Goal: Task Accomplishment & Management: Manage account settings

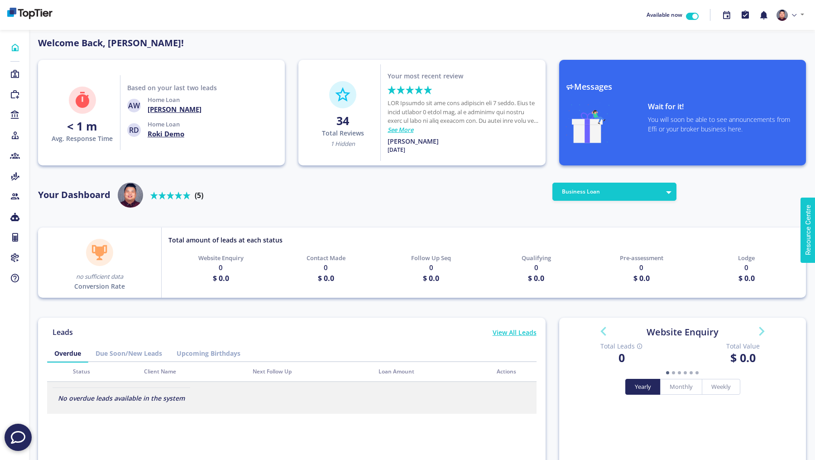
scroll to position [82, 145]
click at [795, 23] on link at bounding box center [790, 14] width 35 height 19
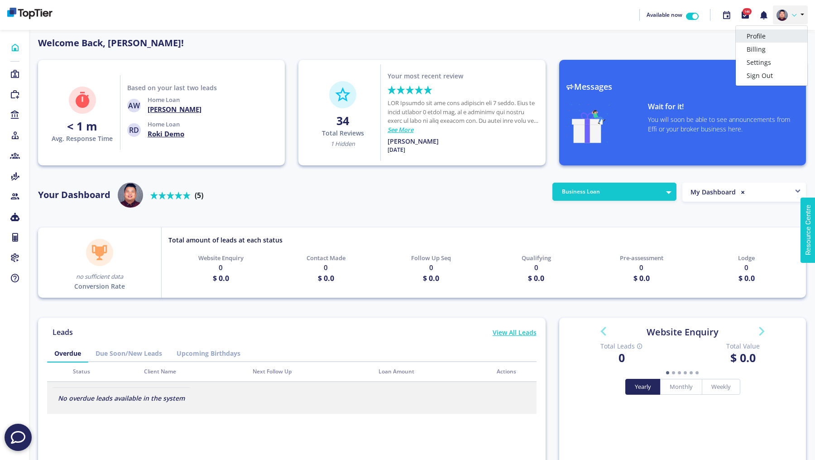
click at [773, 34] on link "Profile" at bounding box center [772, 35] width 72 height 13
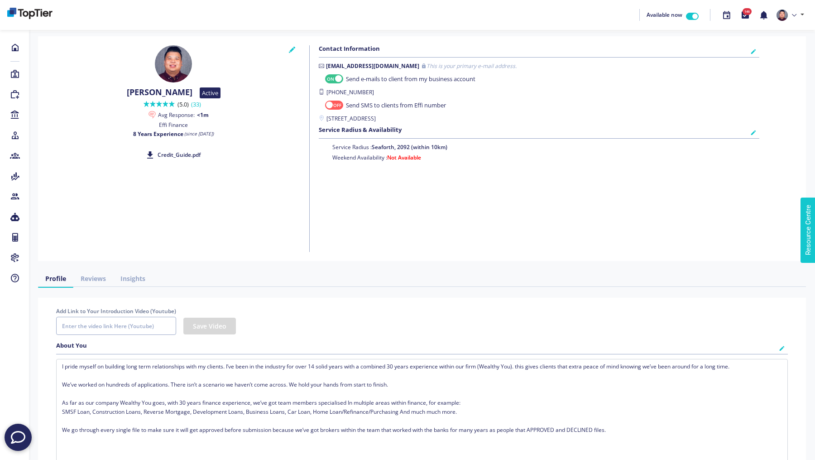
checkbox input "true"
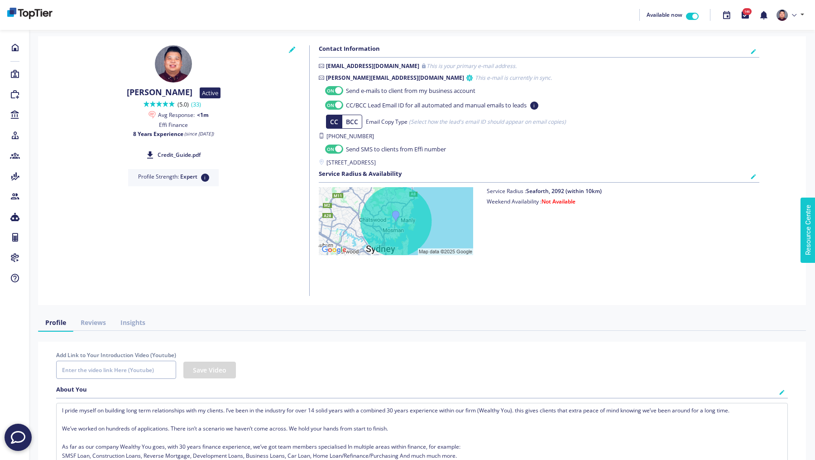
checkbox input "true"
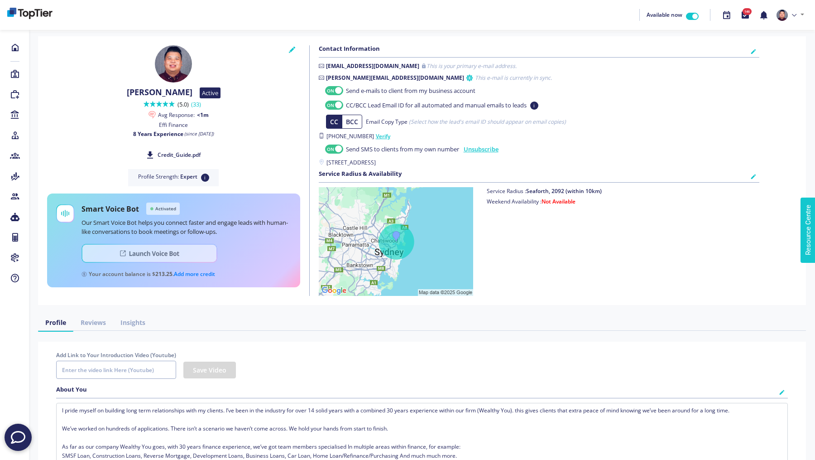
click at [179, 252] on img at bounding box center [150, 253] width 136 height 19
